Goal: Task Accomplishment & Management: Use online tool/utility

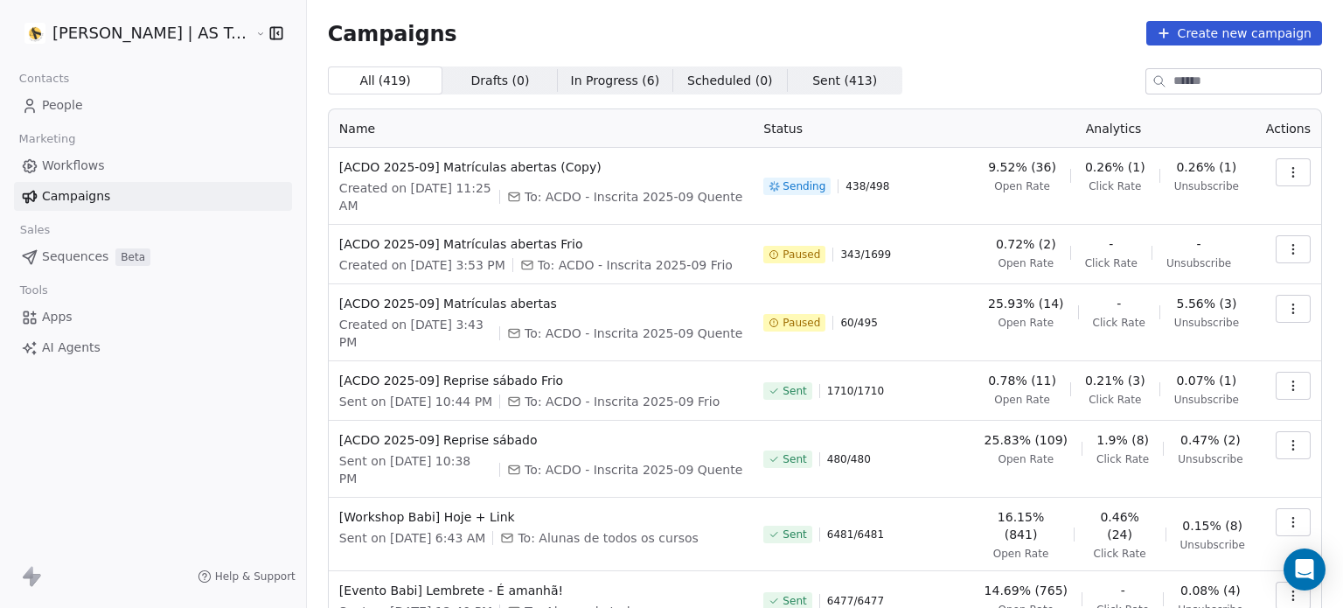
click at [1286, 247] on icon "button" at bounding box center [1293, 249] width 14 height 14
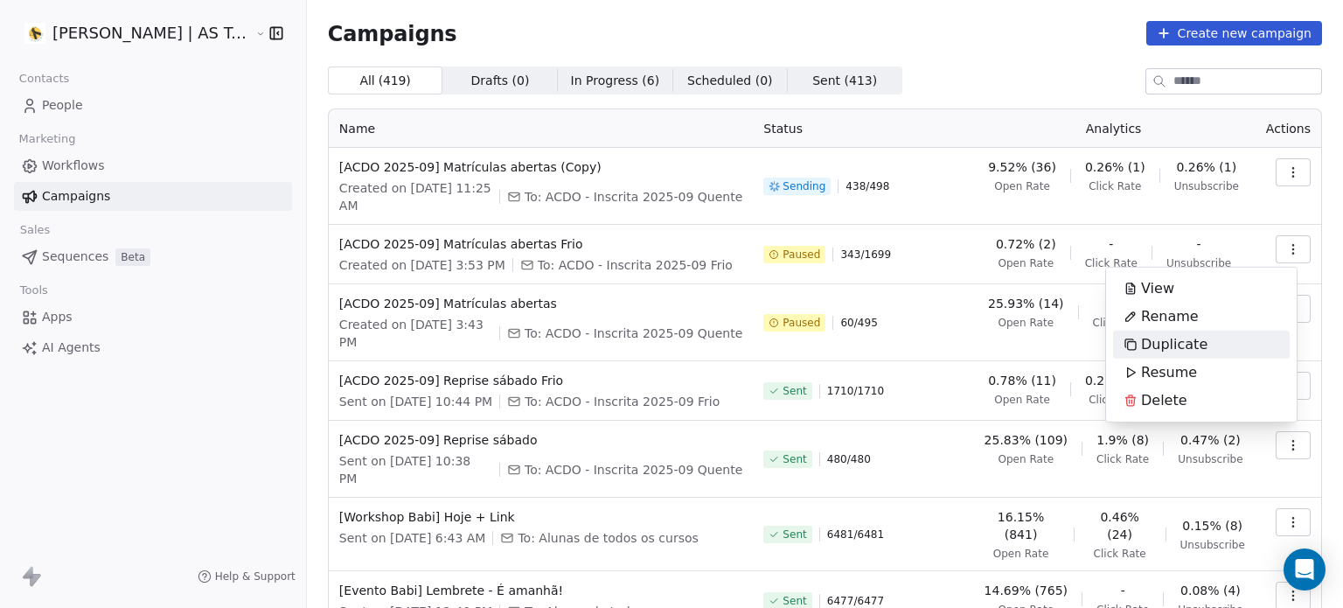
click at [1217, 349] on div "Duplicate" at bounding box center [1201, 345] width 177 height 28
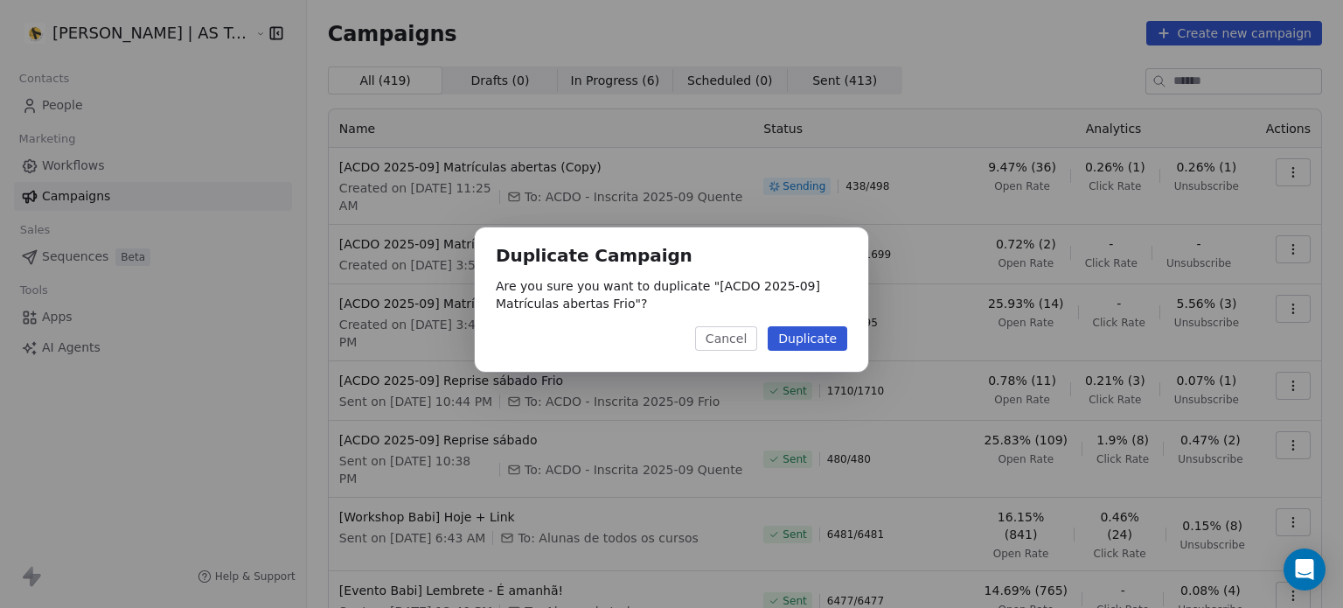
click at [838, 332] on button "Duplicate" at bounding box center [808, 338] width 80 height 24
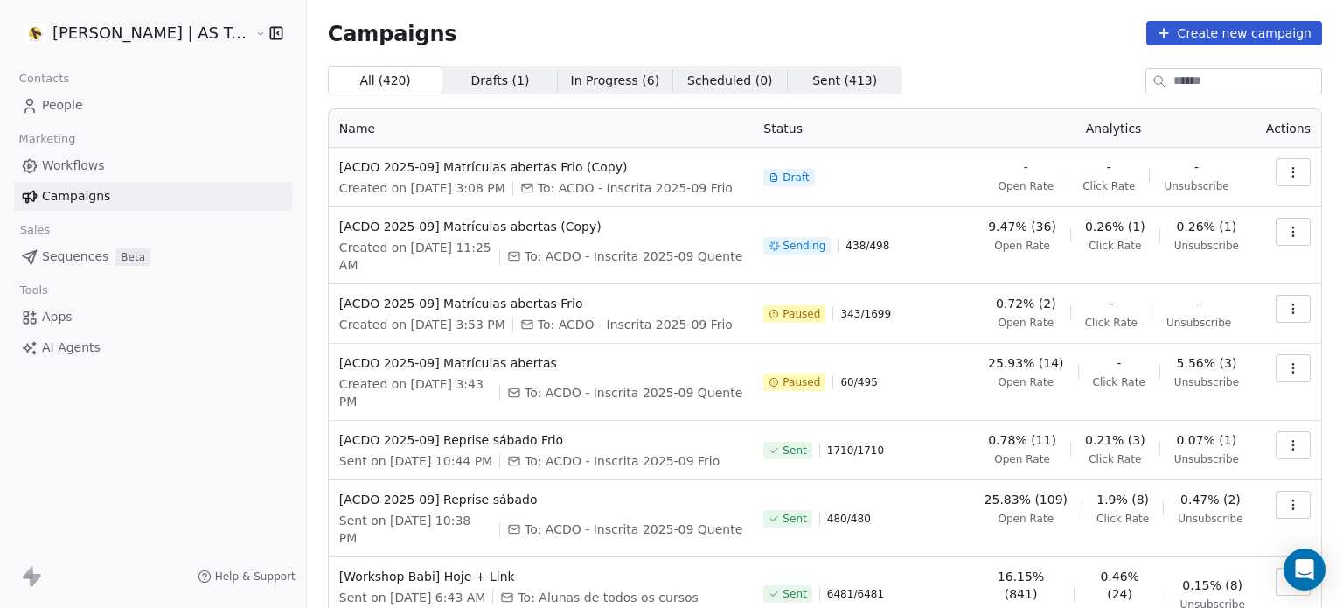
click at [1286, 172] on icon "button" at bounding box center [1293, 172] width 14 height 14
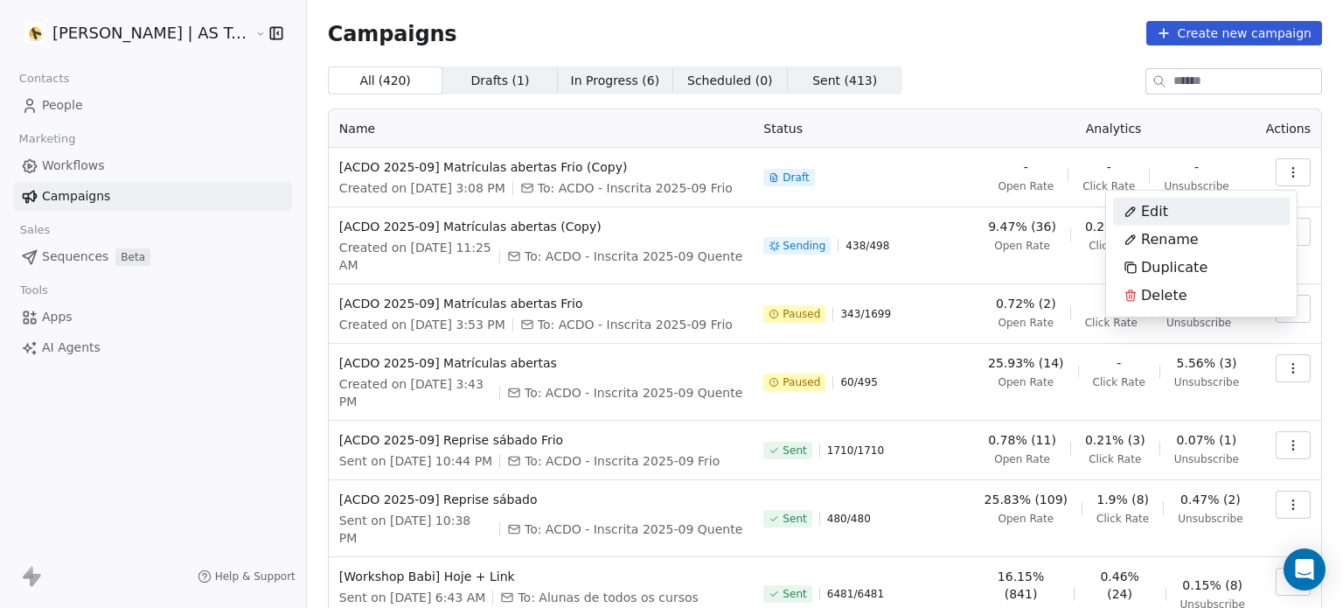
click at [1198, 218] on div "Edit" at bounding box center [1201, 212] width 177 height 28
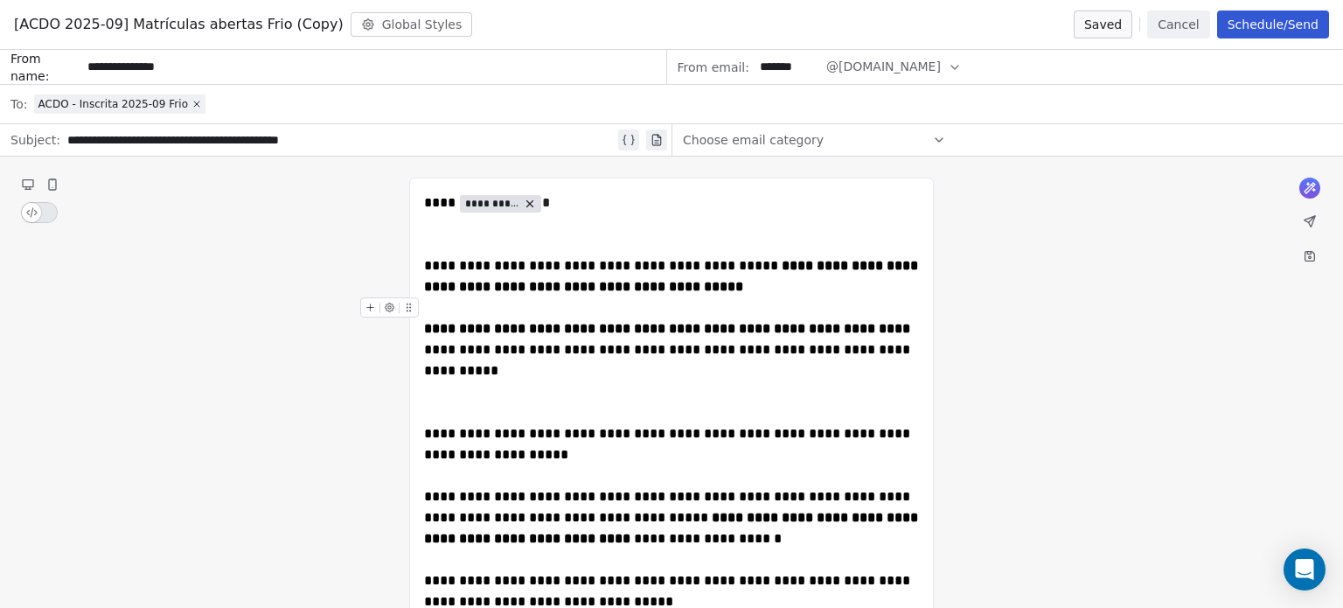
click at [1266, 30] on button "Schedule/Send" at bounding box center [1273, 24] width 112 height 28
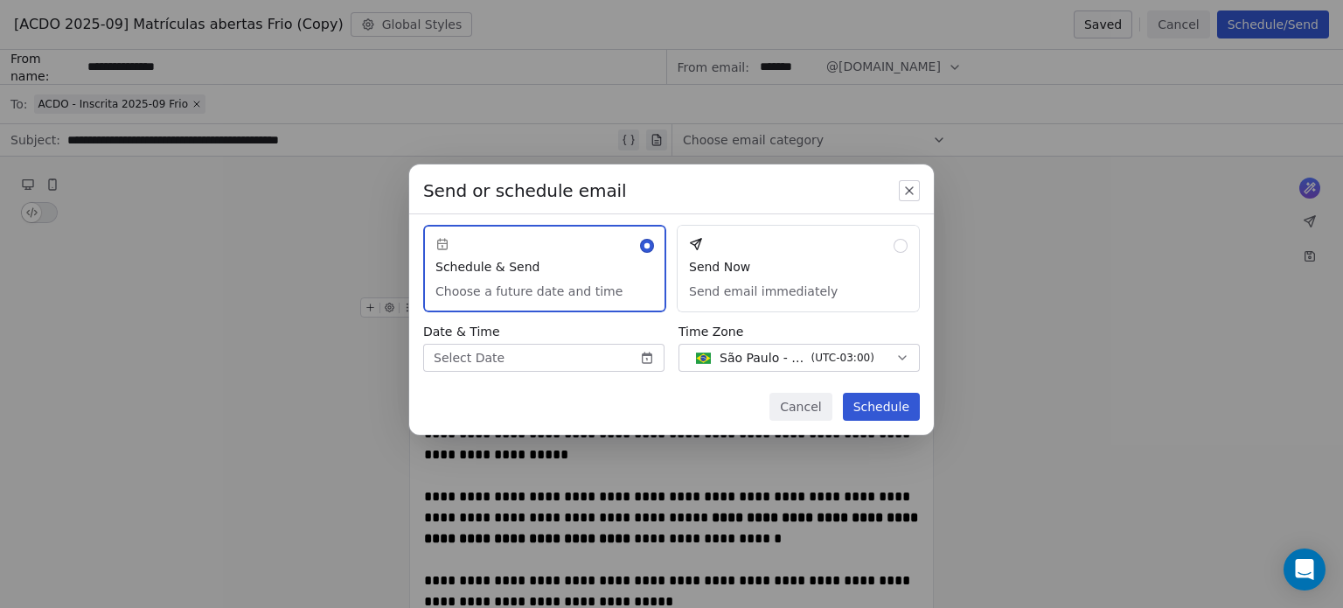
click at [745, 275] on button "Send Now Send email immediately" at bounding box center [798, 268] width 243 height 87
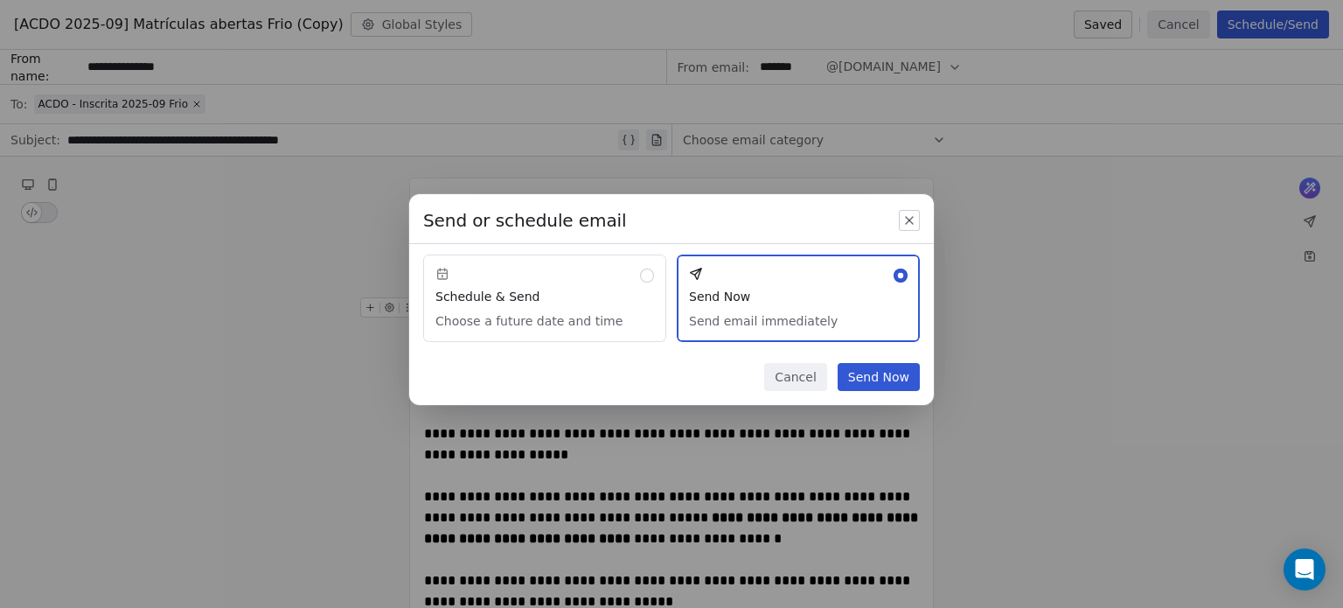
click at [879, 375] on button "Send Now" at bounding box center [879, 377] width 82 height 28
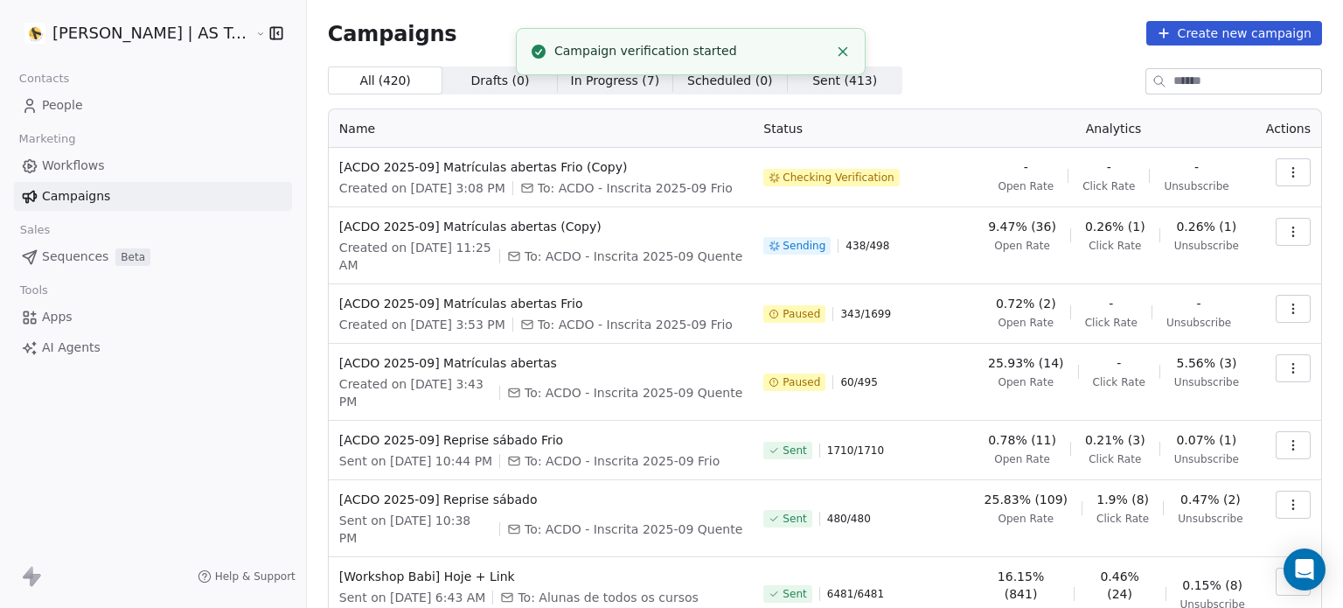
click at [840, 46] on icon "Close toast" at bounding box center [843, 52] width 16 height 16
